Goal: Communication & Community: Participate in discussion

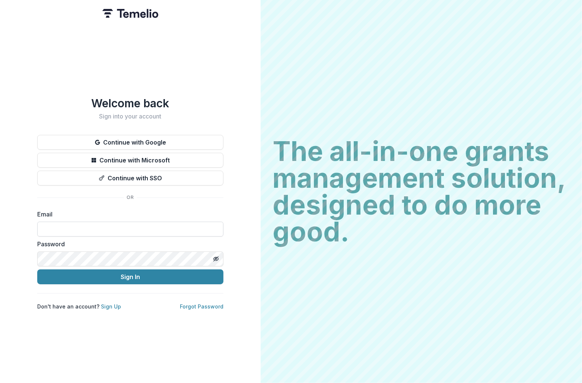
click at [100, 229] on input at bounding box center [130, 229] width 186 height 15
type input "**********"
click at [37, 269] on button "Sign In" at bounding box center [130, 276] width 186 height 15
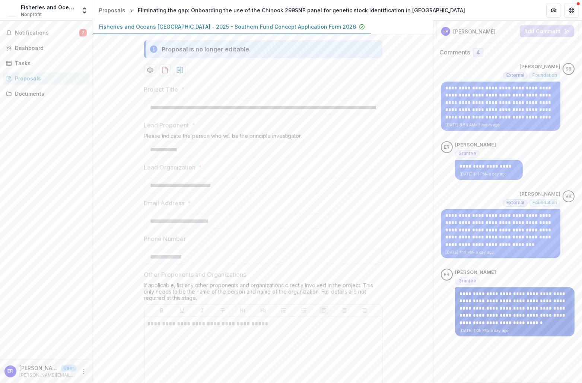
scroll to position [37, 0]
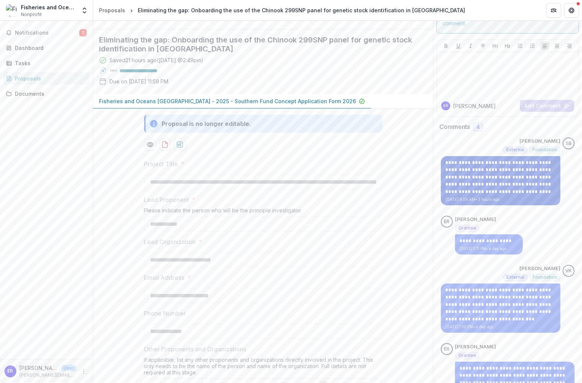
click at [482, 177] on p "**********" at bounding box center [500, 177] width 111 height 36
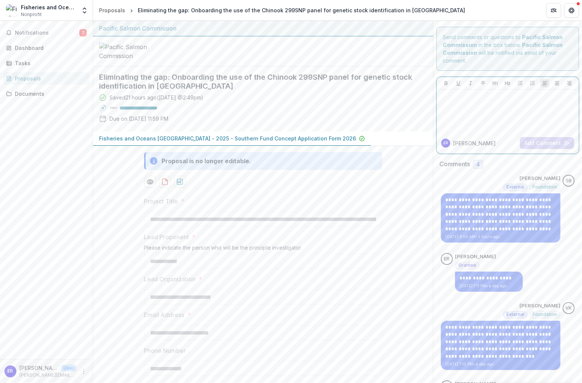
click at [492, 112] on div at bounding box center [508, 110] width 136 height 37
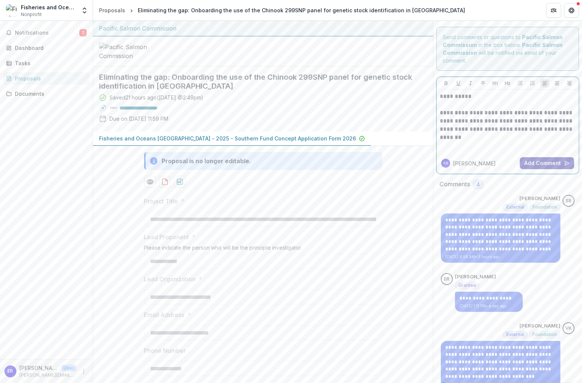
click at [540, 164] on button "Add Comment" at bounding box center [547, 163] width 54 height 12
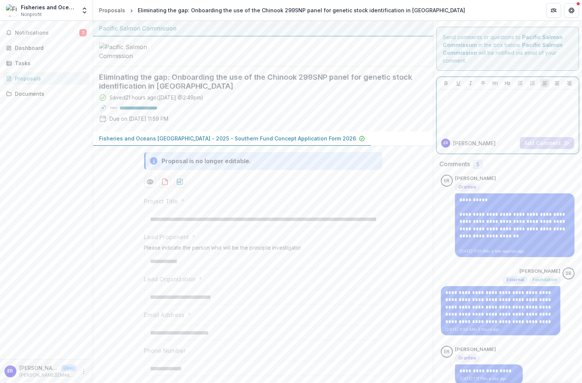
click at [481, 107] on div at bounding box center [508, 110] width 136 height 37
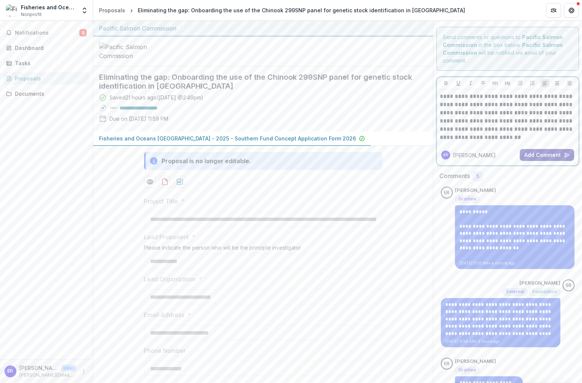
click at [550, 152] on button "Add Comment" at bounding box center [547, 155] width 54 height 12
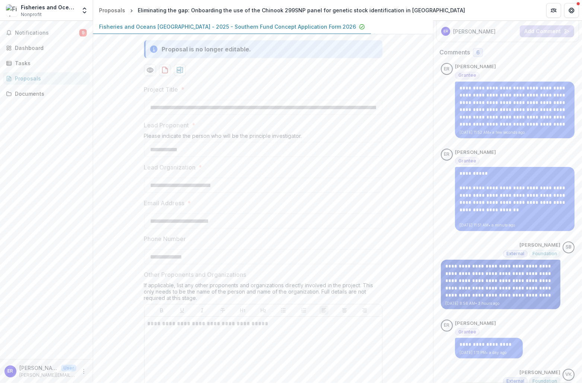
scroll to position [37, 0]
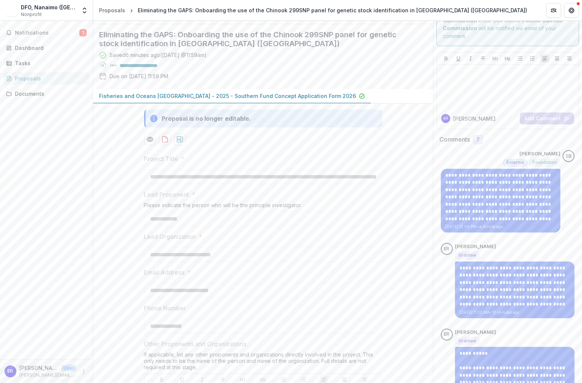
scroll to position [37, 0]
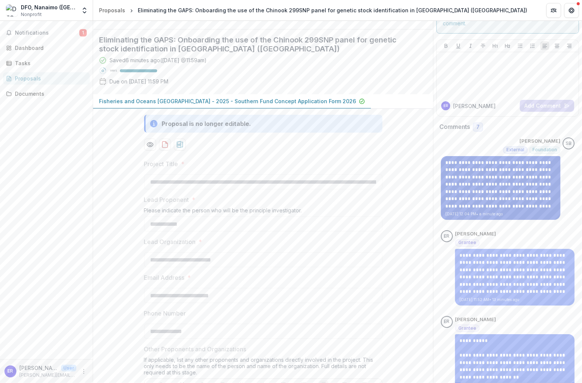
click at [474, 166] on p "**********" at bounding box center [500, 184] width 111 height 51
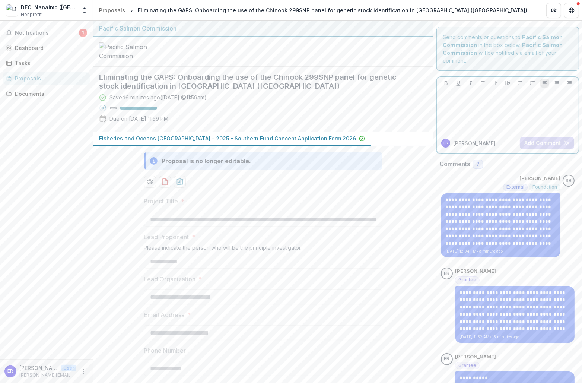
click at [473, 110] on div at bounding box center [508, 110] width 136 height 37
click at [554, 143] on button "Add Comment" at bounding box center [547, 143] width 54 height 12
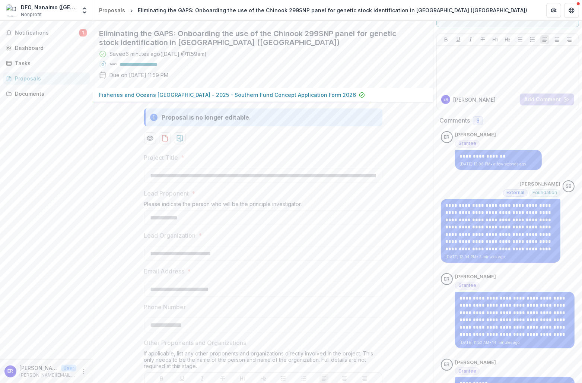
scroll to position [74, 0]
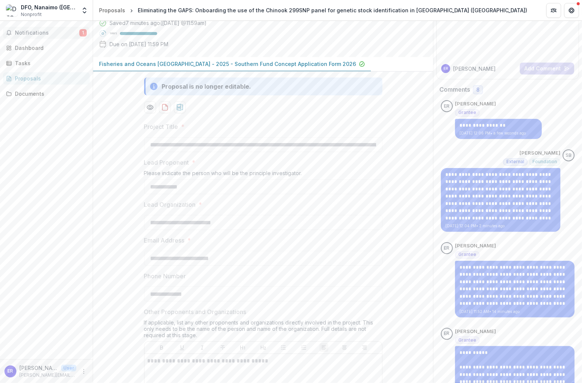
click at [41, 31] on span "Notifications" at bounding box center [47, 33] width 64 height 6
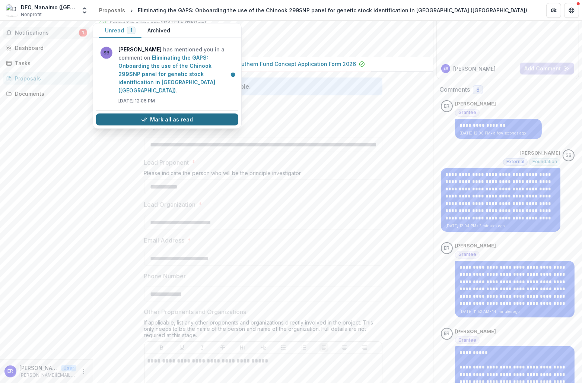
click at [169, 114] on button "Mark all as read" at bounding box center [167, 120] width 142 height 12
